Goal: Download file/media

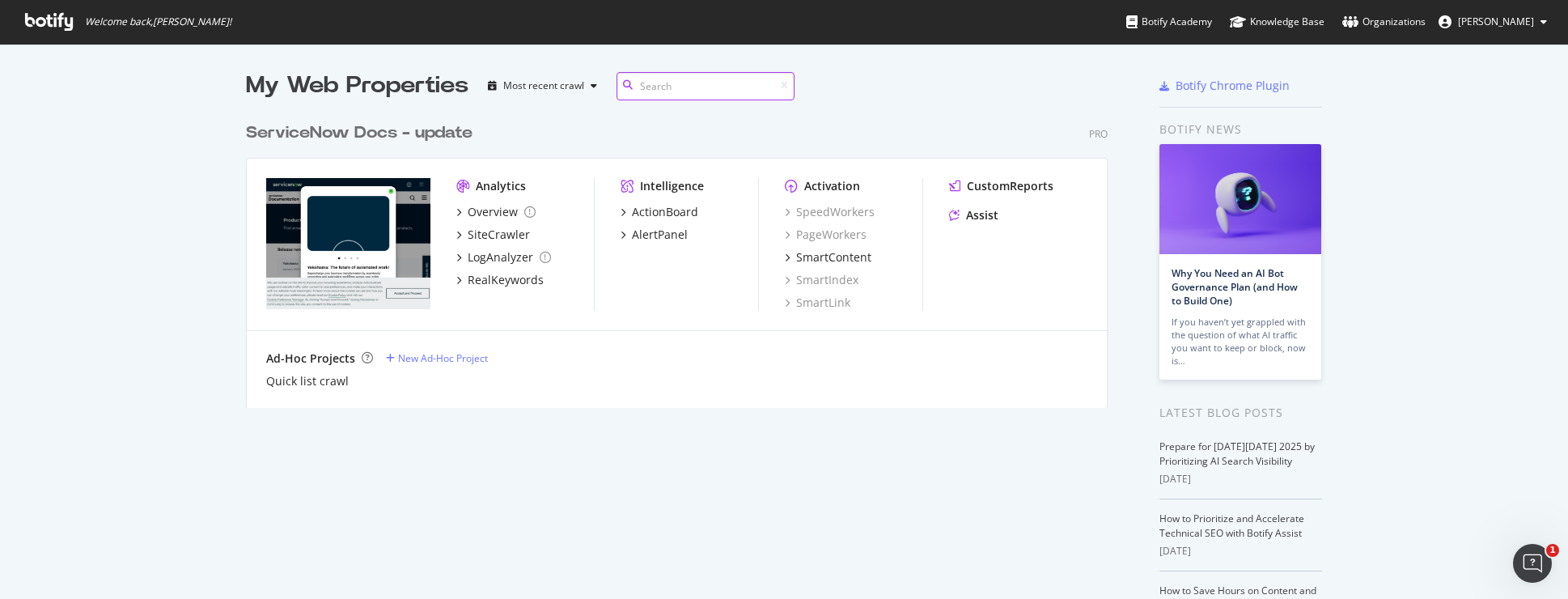
scroll to position [587, 1544]
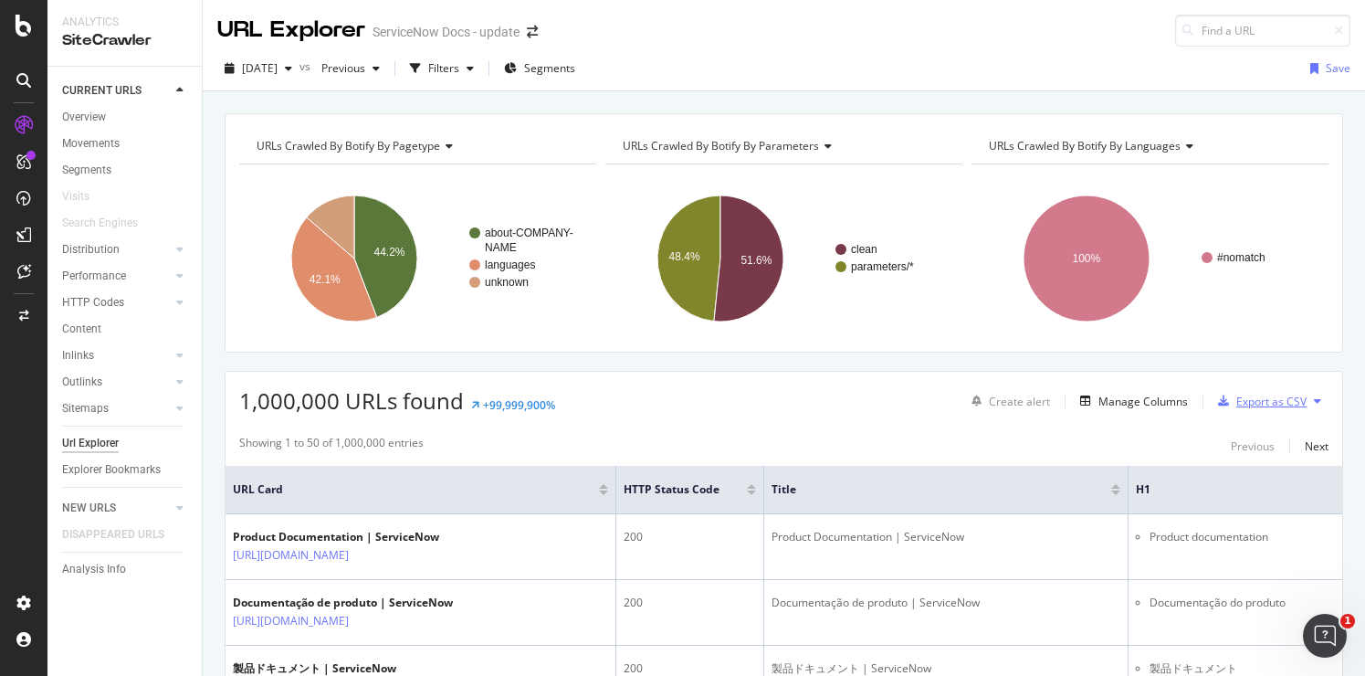
click at [1263, 405] on div "Export as CSV" at bounding box center [1272, 402] width 70 height 16
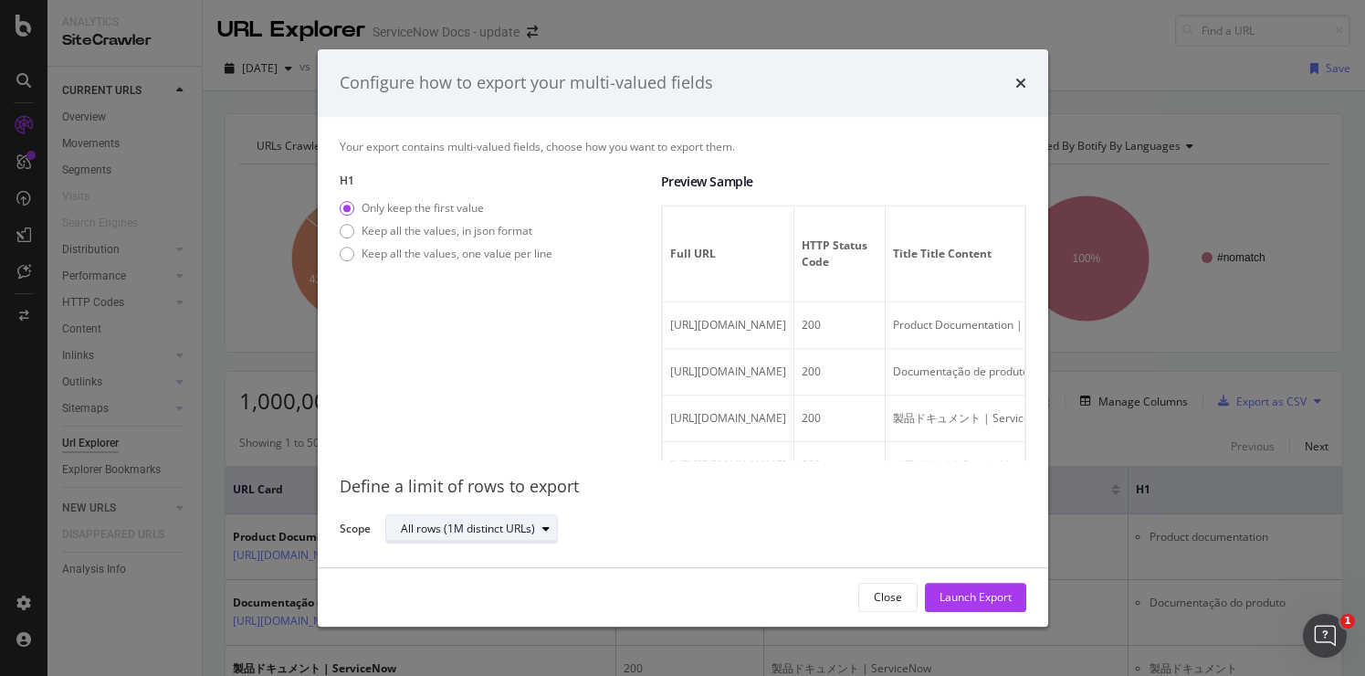
click at [537, 528] on div "modal" at bounding box center [546, 528] width 22 height 11
click at [892, 595] on div "Close" at bounding box center [888, 597] width 28 height 16
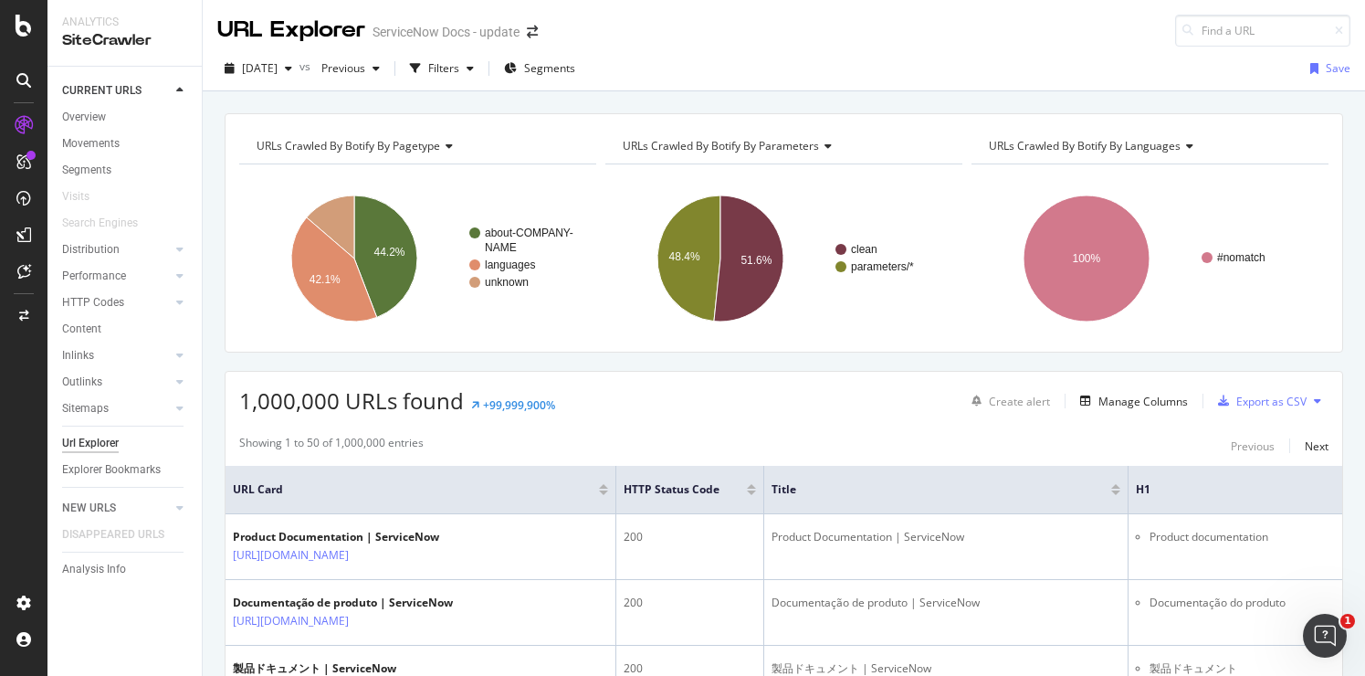
click at [723, 415] on div "1,000,000 URLs found +99,999,900% Create alert Manage Columns Export as CSV" at bounding box center [784, 394] width 1117 height 45
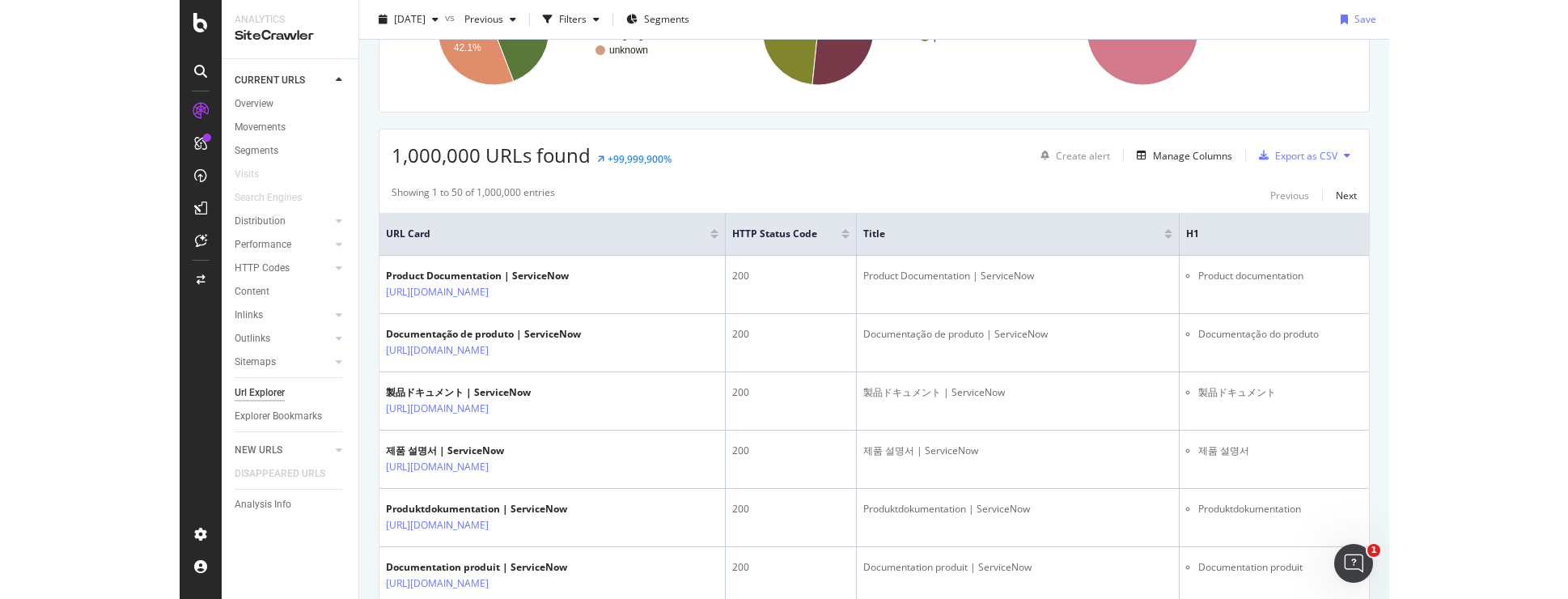
scroll to position [201, 0]
